Goal: Find specific page/section: Find specific page/section

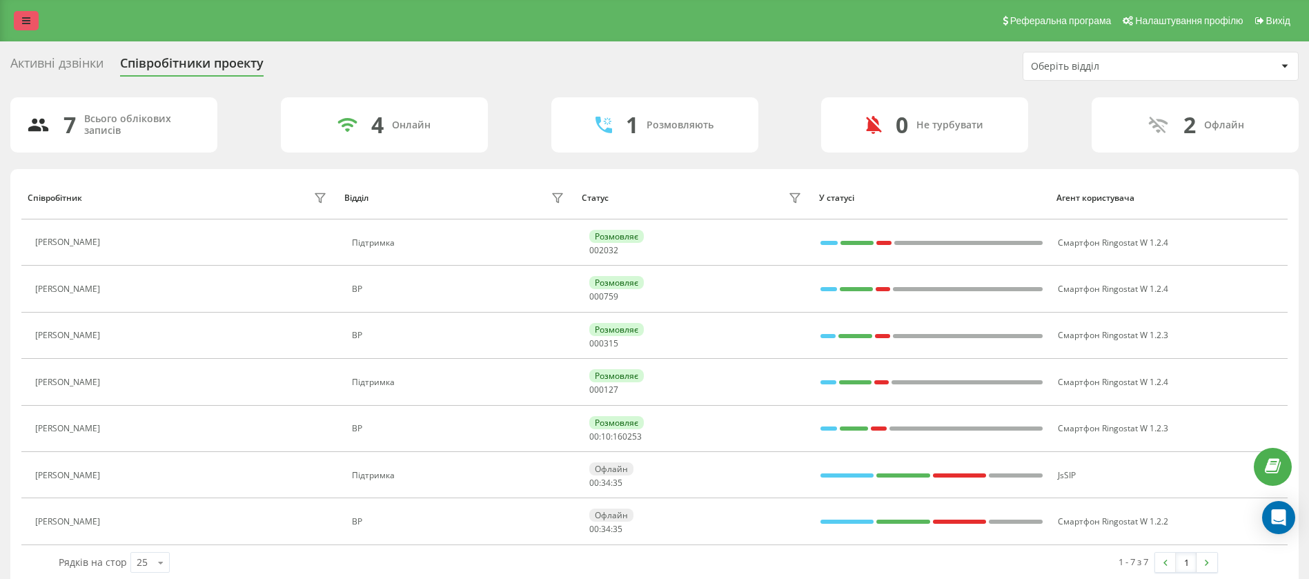
click at [21, 11] on link at bounding box center [26, 20] width 25 height 19
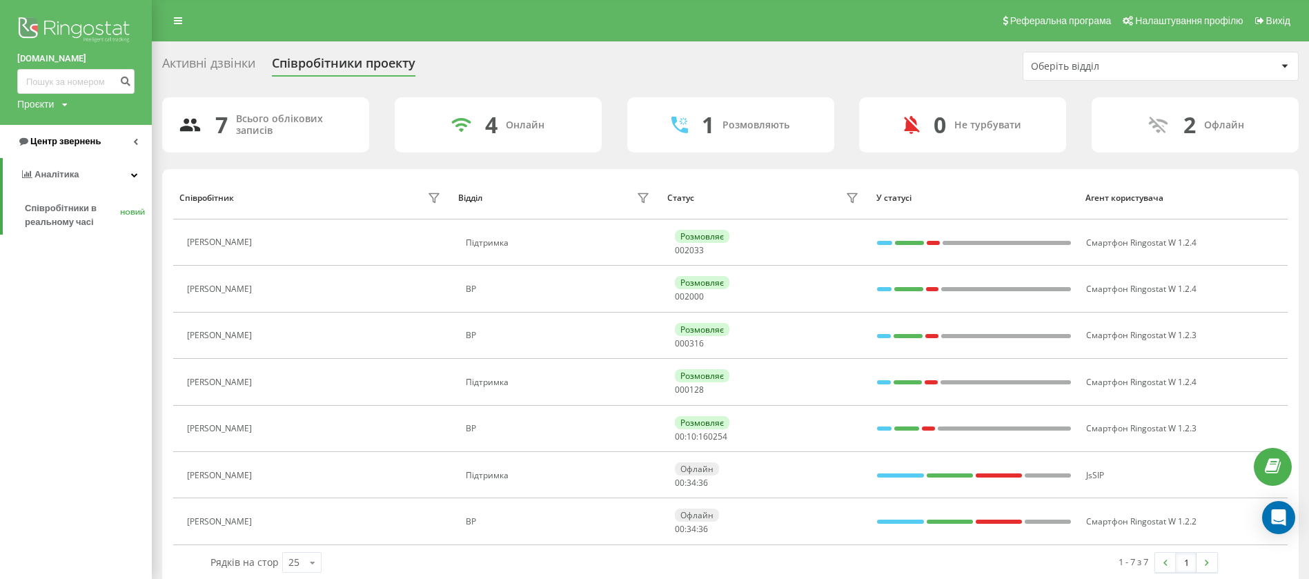
click at [67, 139] on font "Центр звернень" at bounding box center [65, 141] width 70 height 10
click at [77, 227] on font "Звіт про пропущені необроблені дзвінки" at bounding box center [71, 231] width 92 height 24
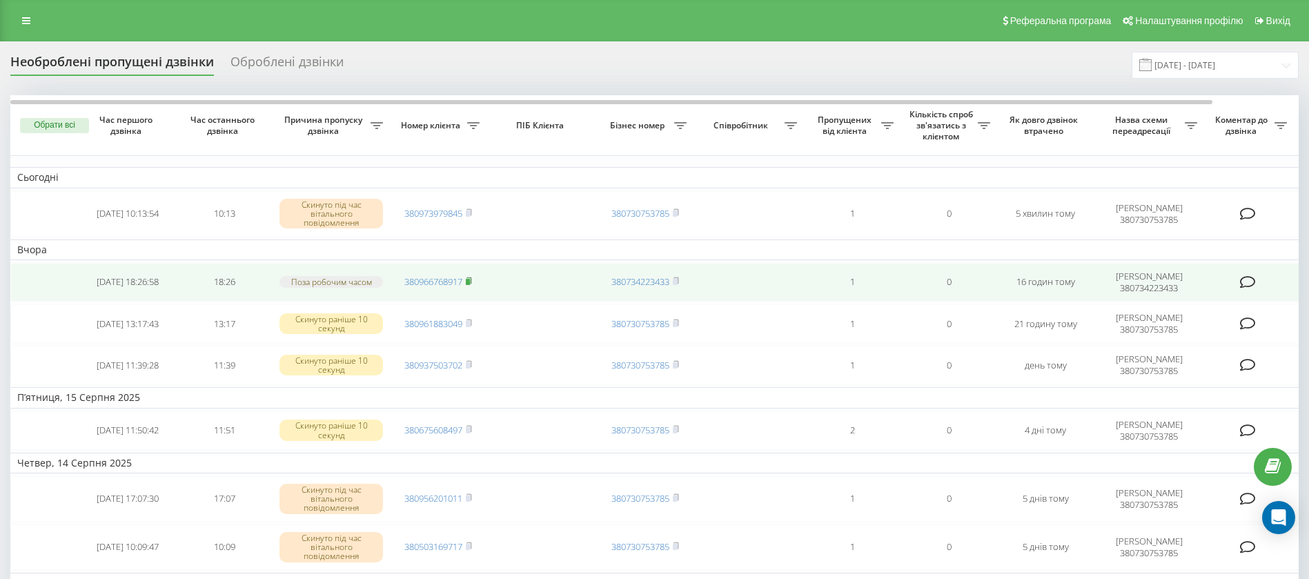
click at [470, 280] on rect at bounding box center [468, 282] width 4 height 6
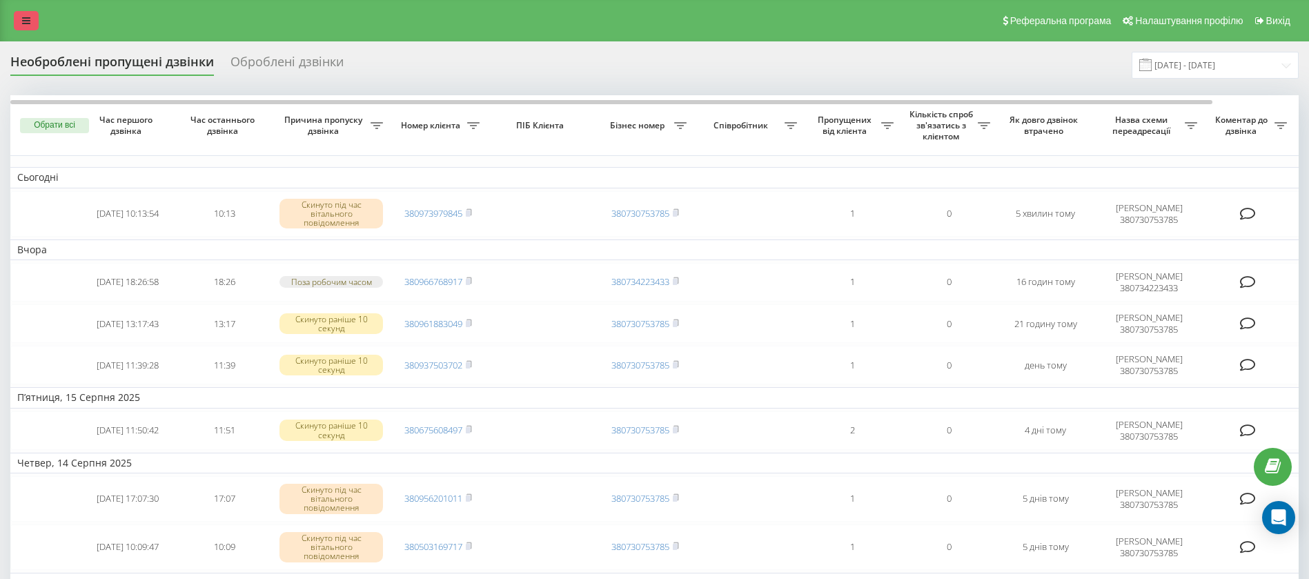
click at [19, 14] on link at bounding box center [26, 20] width 25 height 19
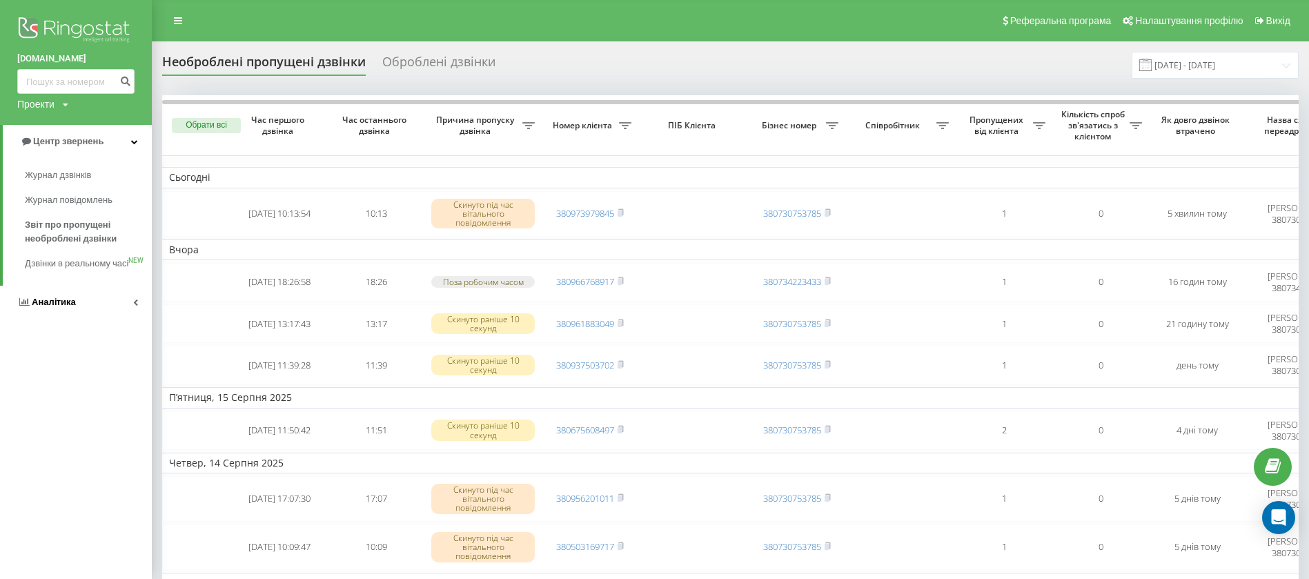
click at [85, 306] on link "Аналiтика" at bounding box center [76, 302] width 152 height 33
click at [66, 225] on span "Співробітники у реальному часі" at bounding box center [77, 215] width 105 height 28
